Goal: Information Seeking & Learning: Check status

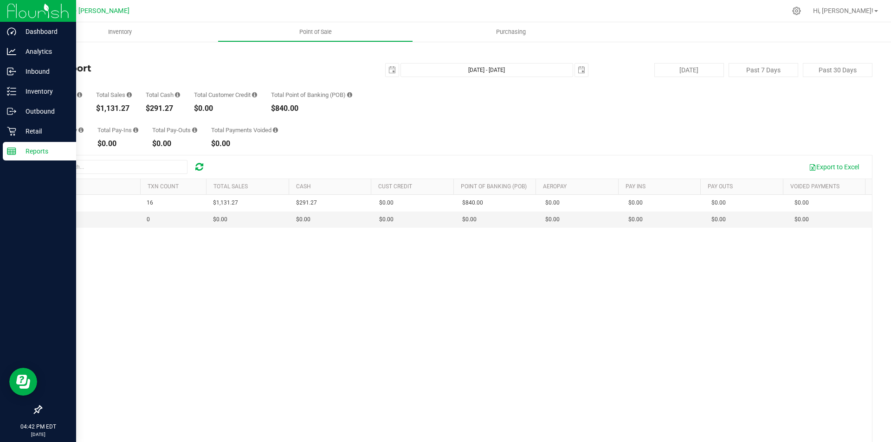
click at [41, 146] on p "Reports" at bounding box center [44, 151] width 56 height 11
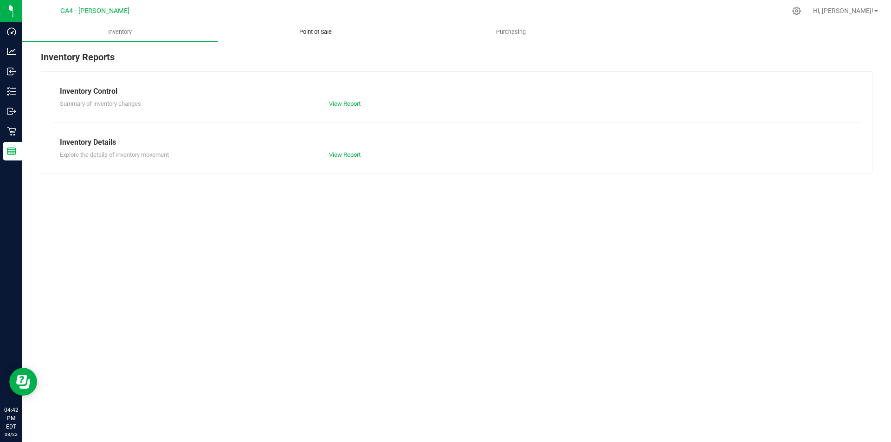
click at [313, 30] on span "Point of Sale" at bounding box center [316, 32] width 58 height 8
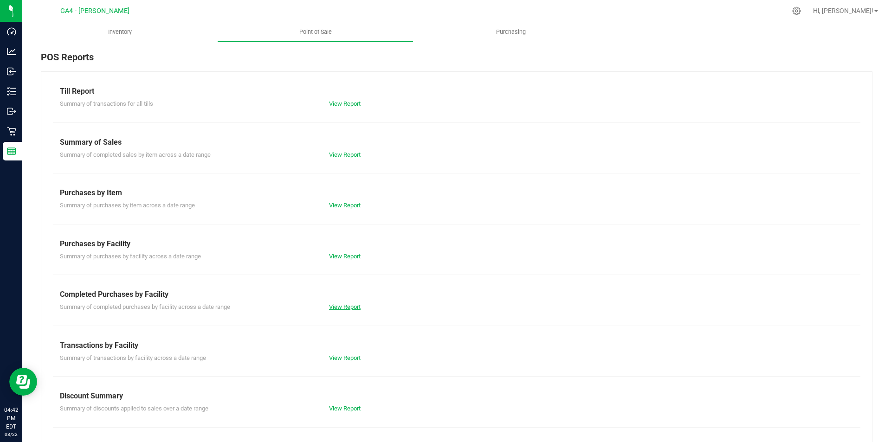
click at [340, 309] on link "View Report" at bounding box center [345, 306] width 32 height 7
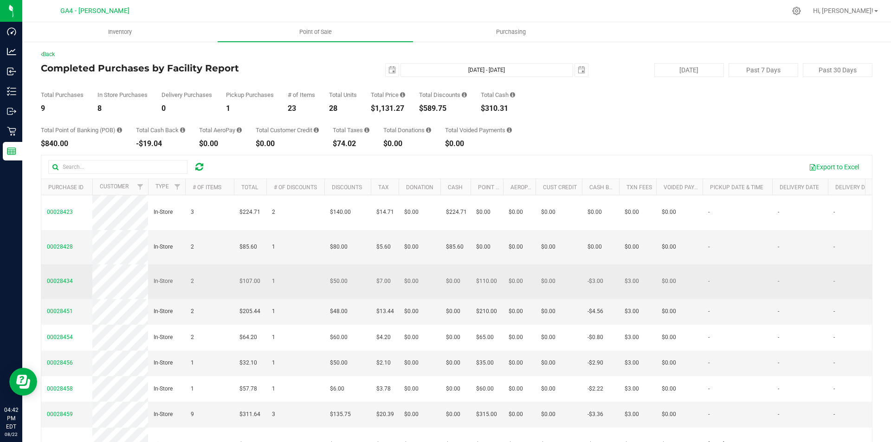
scroll to position [64, 0]
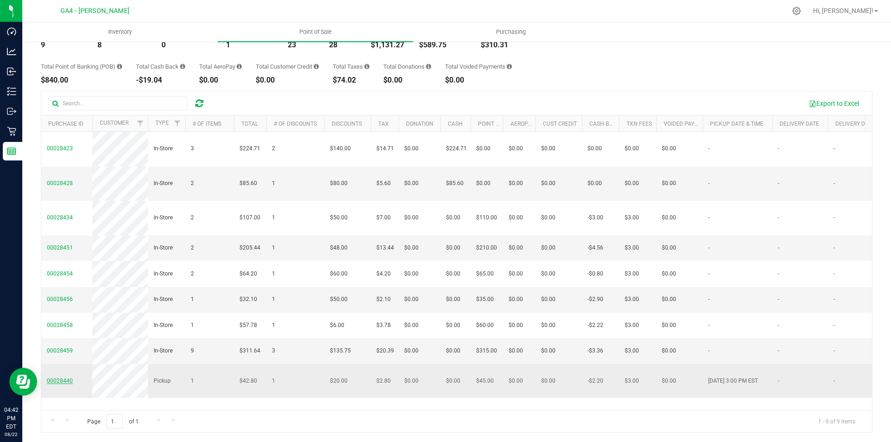
click at [62, 384] on span "00028440" at bounding box center [60, 381] width 26 height 6
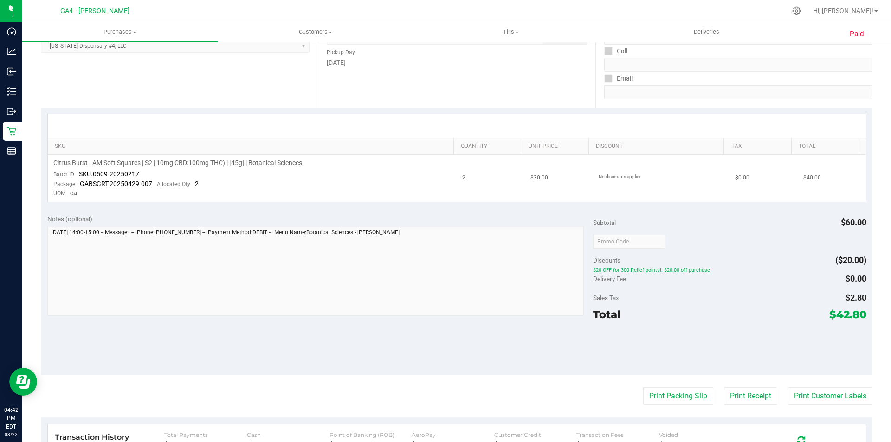
scroll to position [18, 0]
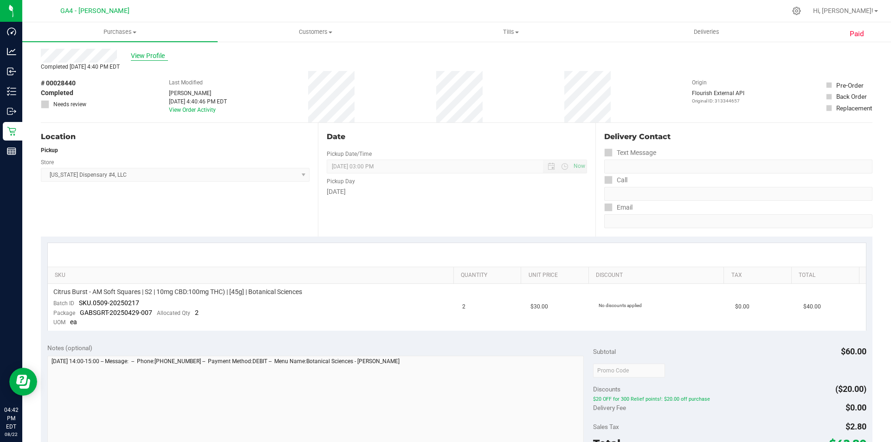
click at [143, 58] on span "View Profile" at bounding box center [149, 56] width 37 height 10
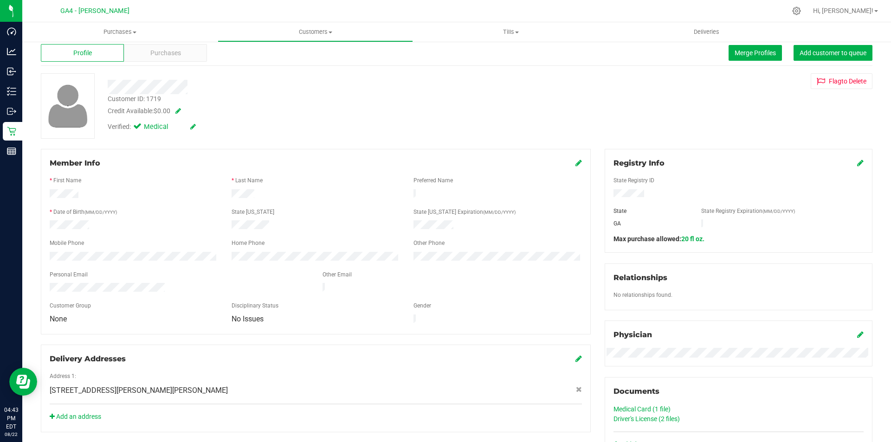
click at [640, 416] on link "Driver's License (2 files)" at bounding box center [646, 418] width 66 height 7
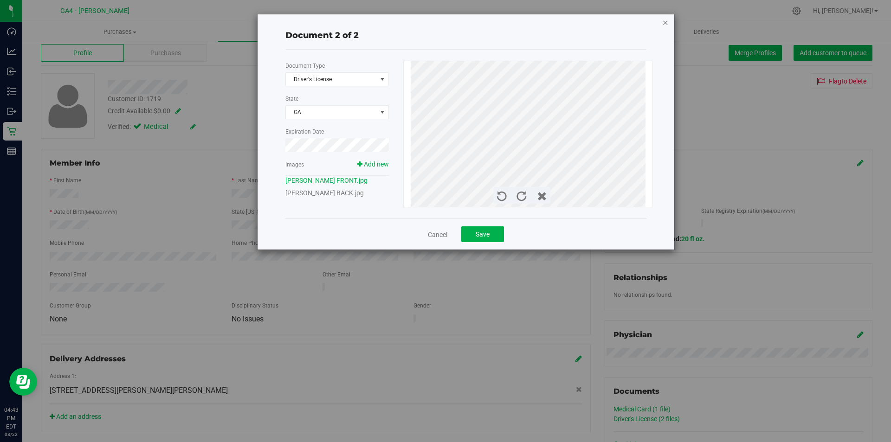
click at [664, 25] on icon "button" at bounding box center [665, 22] width 6 height 11
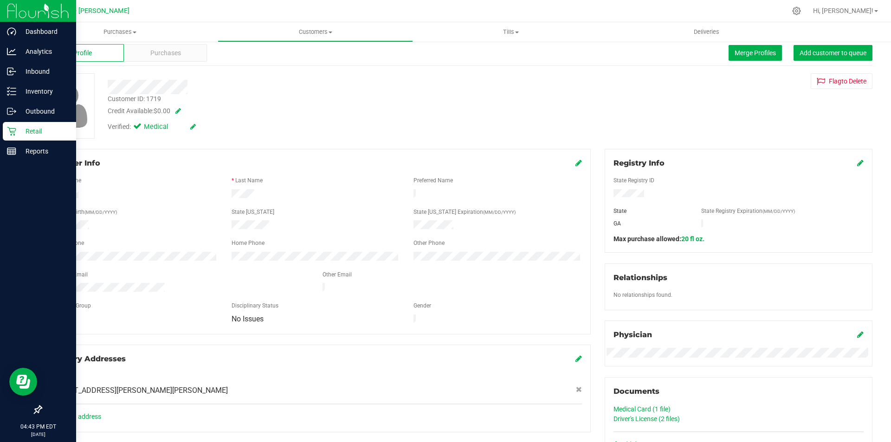
click at [12, 7] on img at bounding box center [38, 11] width 62 height 22
